Goal: Task Accomplishment & Management: Use online tool/utility

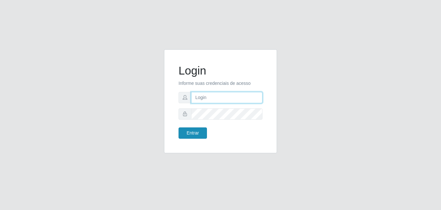
type input "[EMAIL_ADDRESS][DOMAIN_NAME]"
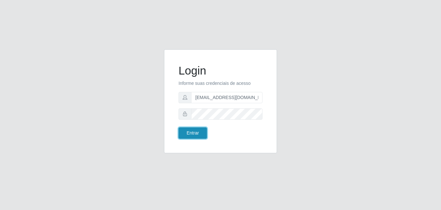
click at [201, 134] on button "Entrar" at bounding box center [192, 132] width 28 height 11
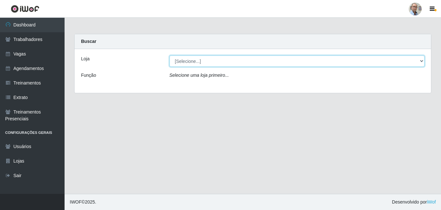
click at [423, 61] on select "[Selecione...] Mar Vermelho - Loja 04" at bounding box center [296, 60] width 255 height 11
select select "251"
click at [169, 55] on select "[Selecione...] Mar Vermelho - Loja 04" at bounding box center [296, 60] width 255 height 11
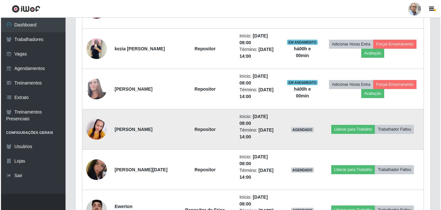
scroll to position [323, 0]
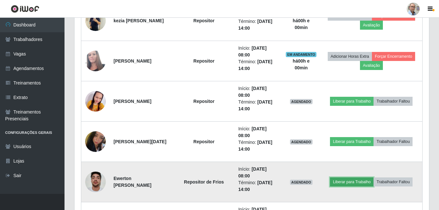
click at [350, 182] on button "Liberar para Trabalho" at bounding box center [352, 181] width 44 height 9
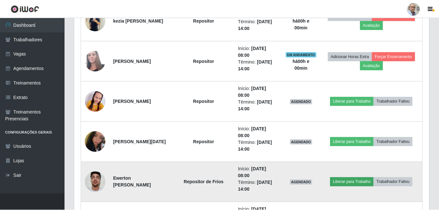
scroll to position [134, 351]
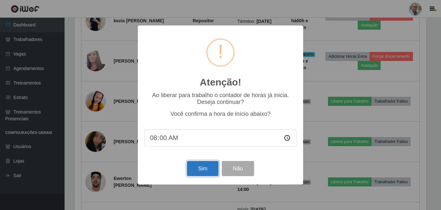
click at [200, 170] on button "Sim" at bounding box center [202, 168] width 31 height 15
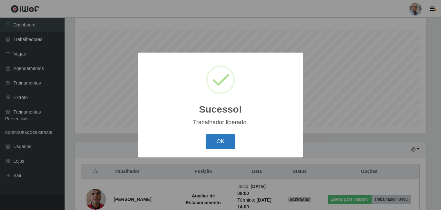
click at [214, 138] on button "OK" at bounding box center [221, 141] width 30 height 15
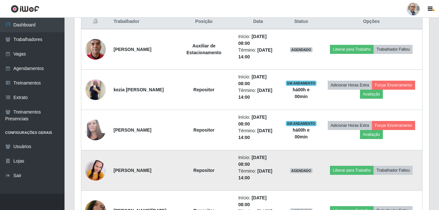
scroll to position [265, 0]
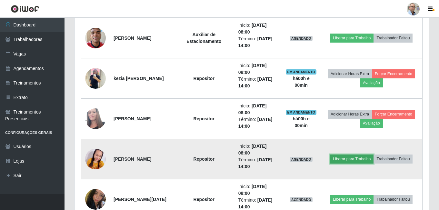
click at [354, 159] on button "Liberar para Trabalho" at bounding box center [352, 159] width 44 height 9
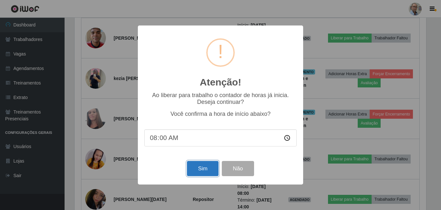
click at [196, 169] on button "Sim" at bounding box center [202, 168] width 31 height 15
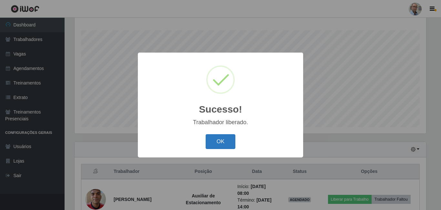
click at [220, 142] on button "OK" at bounding box center [221, 141] width 30 height 15
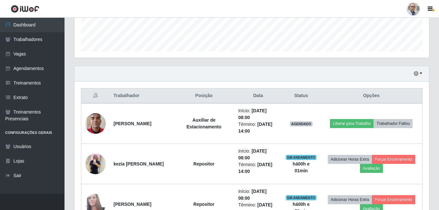
scroll to position [168, 0]
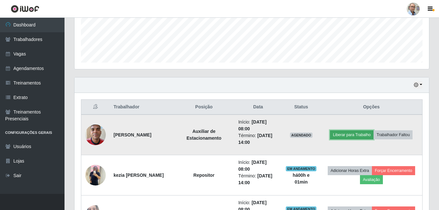
click at [348, 135] on button "Liberar para Trabalho" at bounding box center [352, 134] width 44 height 9
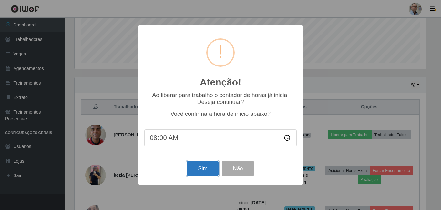
click at [205, 173] on button "Sim" at bounding box center [202, 168] width 31 height 15
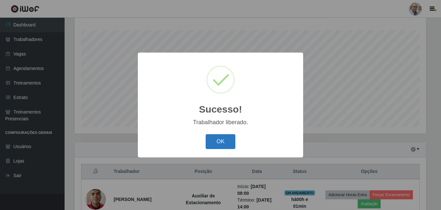
click at [211, 142] on button "OK" at bounding box center [221, 141] width 30 height 15
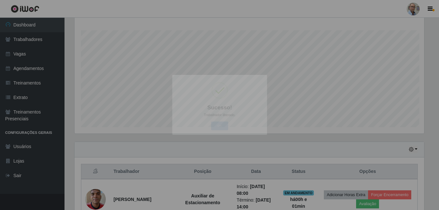
scroll to position [0, 0]
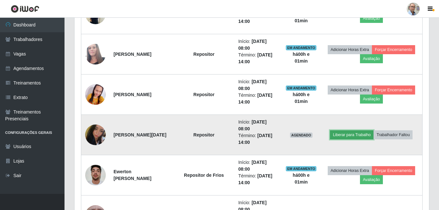
click at [356, 136] on button "Liberar para Trabalho" at bounding box center [352, 134] width 44 height 9
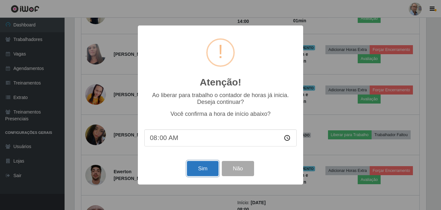
click at [197, 169] on button "Sim" at bounding box center [202, 168] width 31 height 15
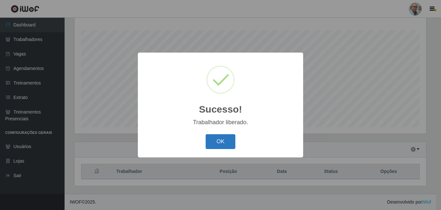
click at [224, 142] on button "OK" at bounding box center [221, 141] width 30 height 15
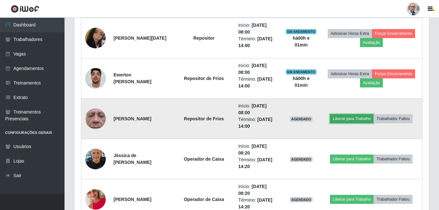
click at [349, 118] on button "Liberar para Trabalho" at bounding box center [352, 118] width 44 height 9
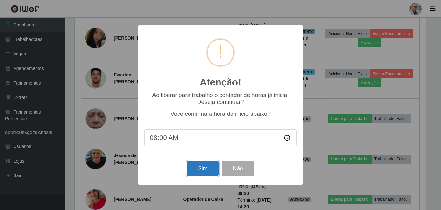
click at [206, 168] on button "Sim" at bounding box center [202, 168] width 31 height 15
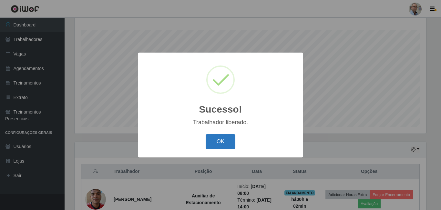
click at [224, 143] on button "OK" at bounding box center [221, 141] width 30 height 15
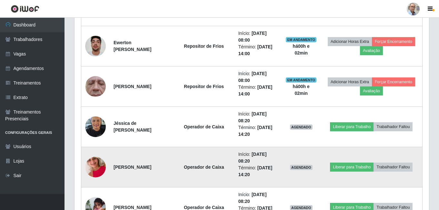
click at [99, 168] on img at bounding box center [95, 167] width 21 height 37
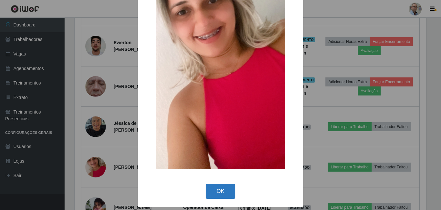
click at [225, 192] on button "OK" at bounding box center [221, 191] width 30 height 15
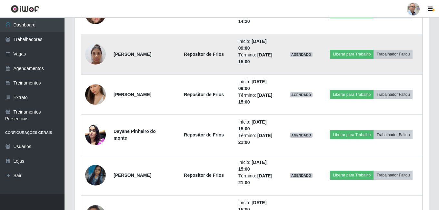
click at [98, 57] on img at bounding box center [95, 53] width 21 height 27
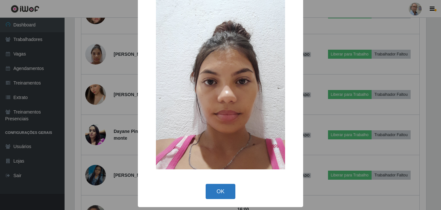
click at [222, 194] on button "OK" at bounding box center [221, 191] width 30 height 15
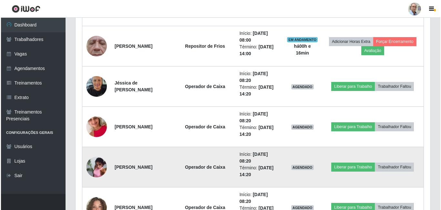
scroll to position [531, 0]
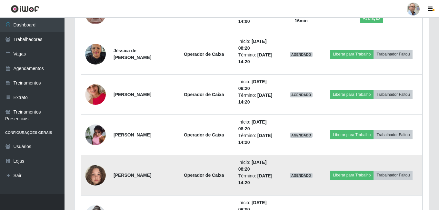
click at [97, 177] on img at bounding box center [95, 175] width 21 height 37
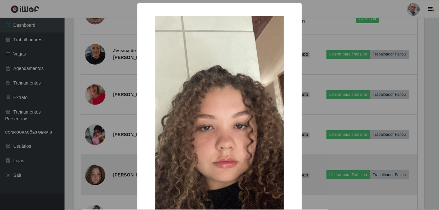
scroll to position [134, 351]
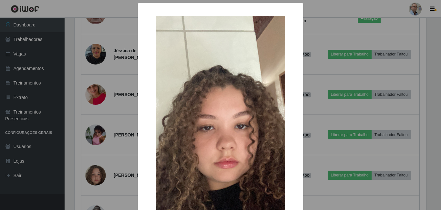
click at [120, 166] on div "× OK Cancel" at bounding box center [220, 105] width 441 height 210
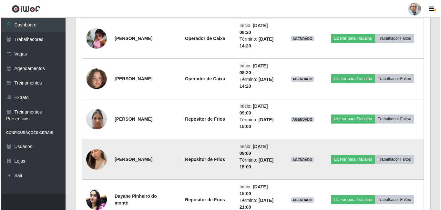
scroll to position [628, 0]
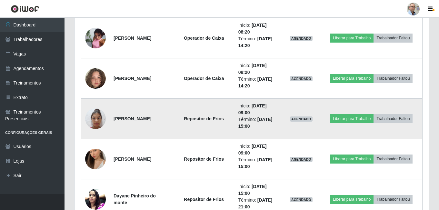
click at [98, 118] on img at bounding box center [95, 118] width 21 height 27
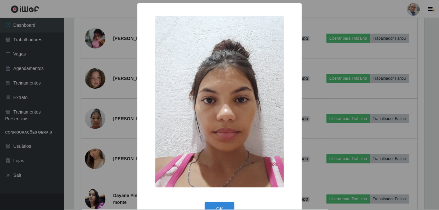
scroll to position [134, 351]
click at [123, 125] on div "× OK Cancel" at bounding box center [220, 105] width 441 height 210
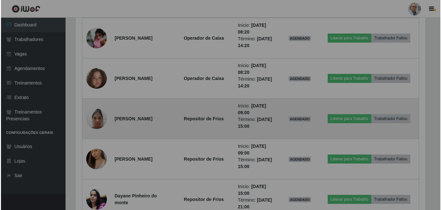
scroll to position [134, 355]
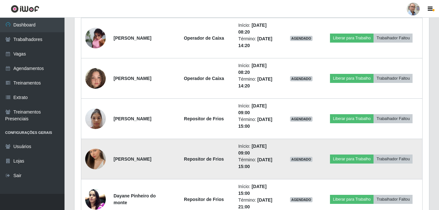
click at [101, 160] on img at bounding box center [95, 159] width 21 height 37
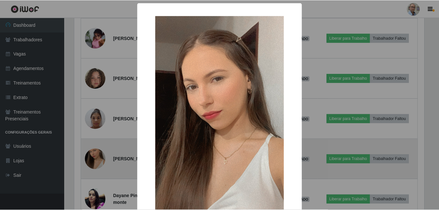
scroll to position [134, 351]
click at [101, 160] on div "× OK Cancel" at bounding box center [220, 105] width 441 height 210
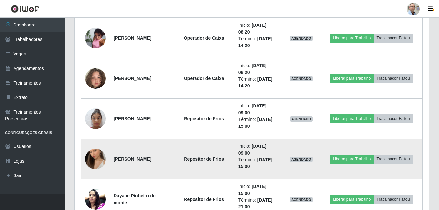
scroll to position [134, 355]
click at [101, 159] on img at bounding box center [95, 159] width 21 height 37
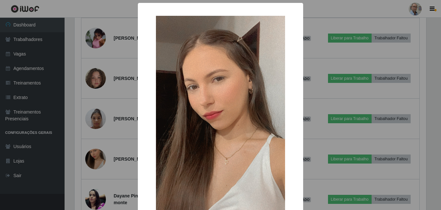
click at [118, 144] on div "× OK Cancel" at bounding box center [220, 105] width 441 height 210
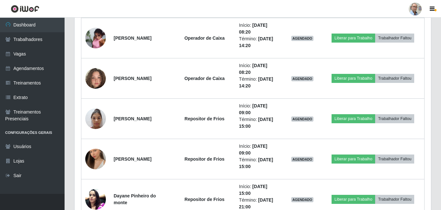
scroll to position [134, 355]
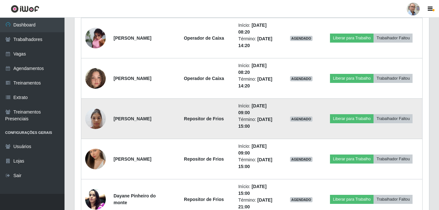
click at [100, 116] on img at bounding box center [95, 118] width 21 height 27
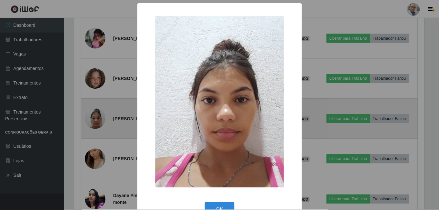
scroll to position [134, 351]
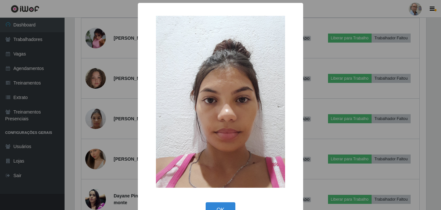
click at [121, 132] on div "× OK Cancel" at bounding box center [220, 105] width 441 height 210
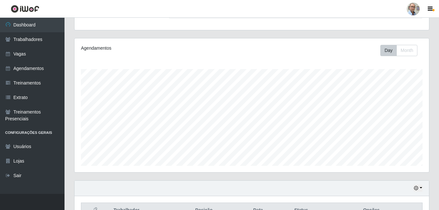
scroll to position [0, 0]
